Goal: Information Seeking & Learning: Check status

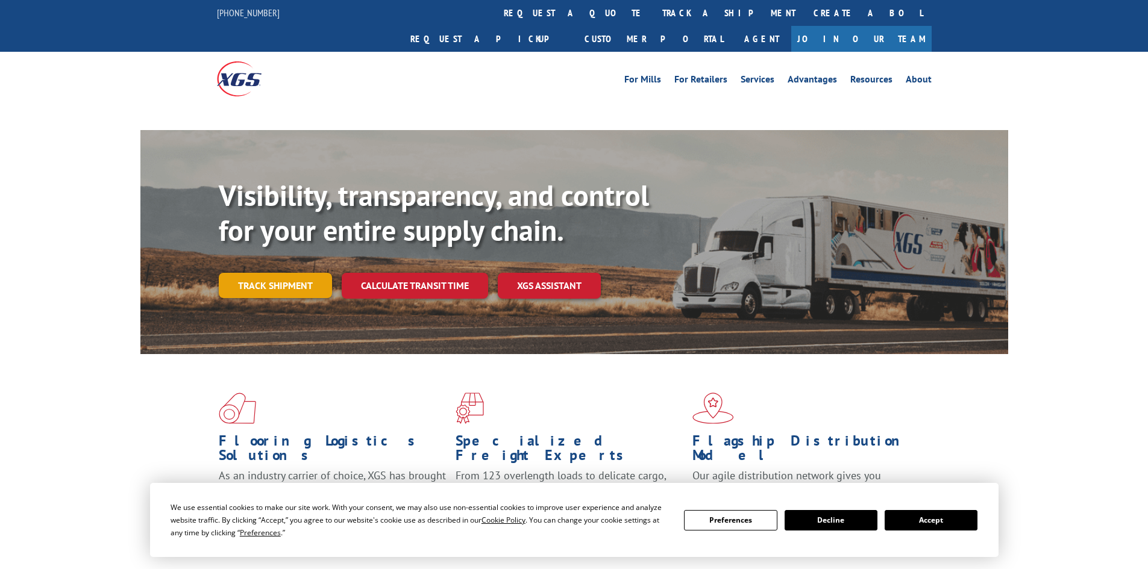
click at [282, 273] on link "Track shipment" at bounding box center [275, 285] width 113 height 25
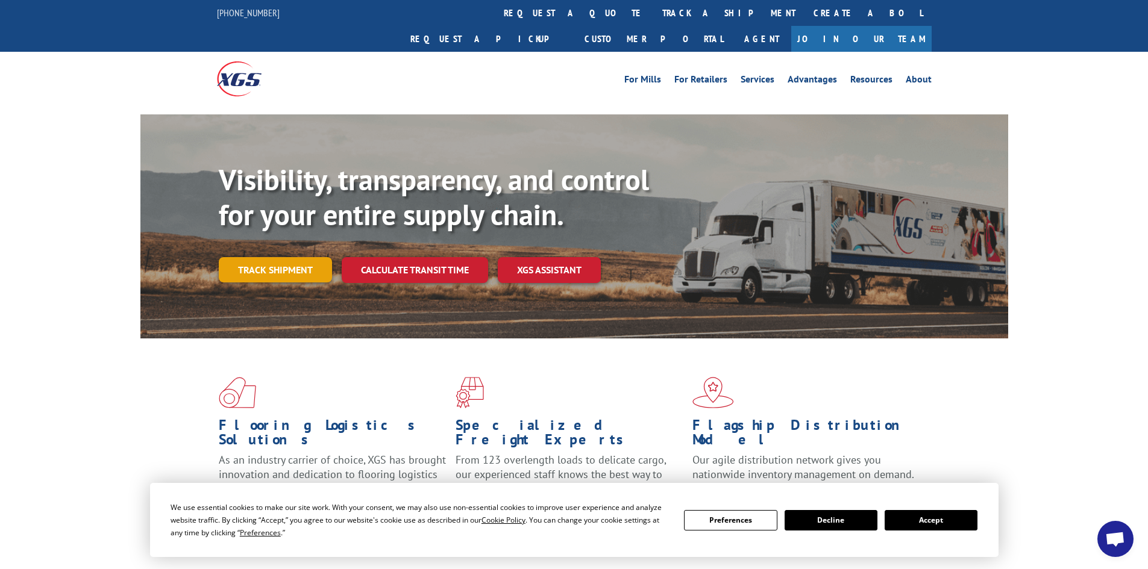
click at [269, 257] on link "Track shipment" at bounding box center [275, 269] width 113 height 25
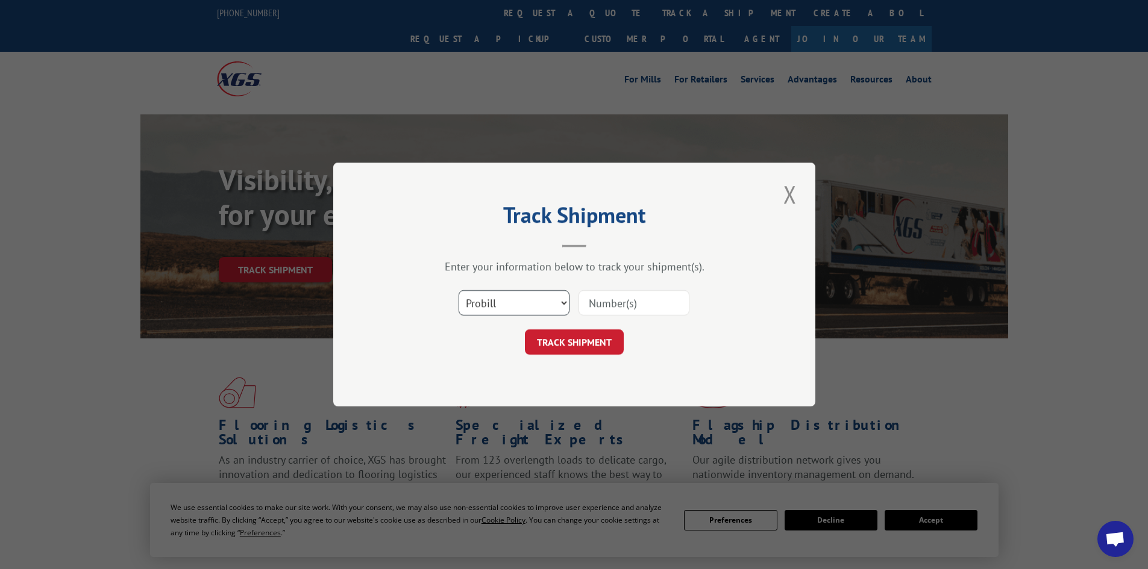
click at [525, 302] on select "Select category... Probill BOL PO" at bounding box center [514, 302] width 111 height 25
select select "bol"
click at [459, 290] on select "Select category... Probill BOL PO" at bounding box center [514, 302] width 111 height 25
click at [616, 306] on input at bounding box center [633, 302] width 111 height 25
paste input "2815008"
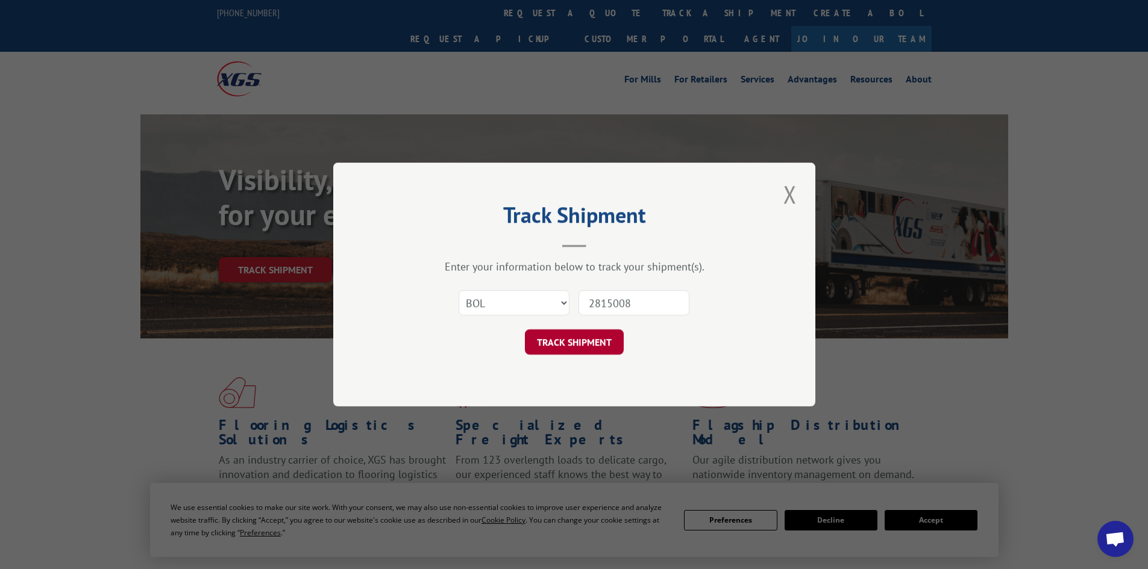
type input "2815008"
click at [593, 339] on button "TRACK SHIPMENT" at bounding box center [574, 342] width 99 height 25
